Goal: Check status: Check status

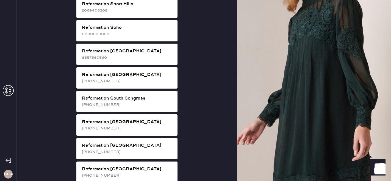
scroll to position [1029, 0]
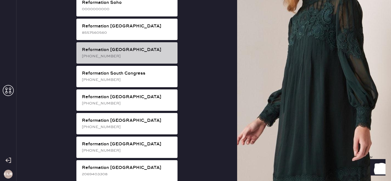
click at [140, 47] on div "Reformation [GEOGRAPHIC_DATA]" at bounding box center [127, 50] width 91 height 7
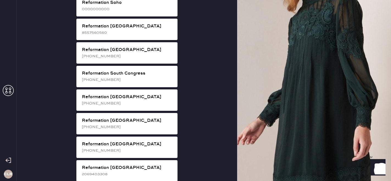
scroll to position [18, 0]
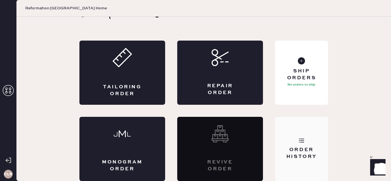
click at [306, 156] on div "Order History" at bounding box center [301, 154] width 44 height 14
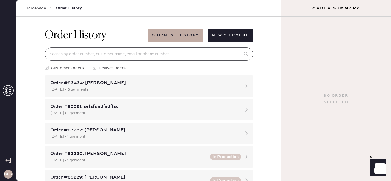
click at [128, 54] on input at bounding box center [149, 54] width 208 height 13
paste input "Hemster Order #82408"
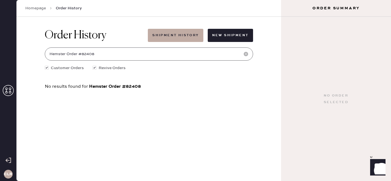
drag, startPoint x: 81, startPoint y: 56, endPoint x: 35, endPoint y: 55, distance: 46.7
click at [35, 55] on div "Order History Shipment History New Shipment Hemster Order #82408 Customer Order…" at bounding box center [148, 99] width 265 height 165
click at [66, 56] on input "82408" at bounding box center [149, 54] width 208 height 13
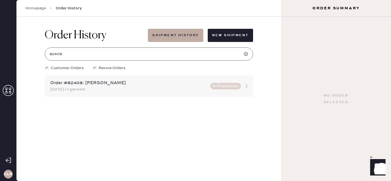
type input "82408"
click at [107, 90] on div "[DATE] • 1 garment" at bounding box center [128, 90] width 157 height 6
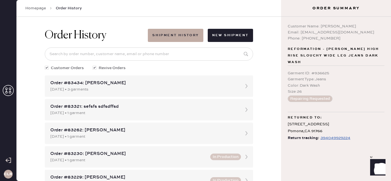
click at [331, 135] on div "394049929224" at bounding box center [335, 138] width 30 height 7
